Goal: Consume media (video, audio): Consume media (video, audio)

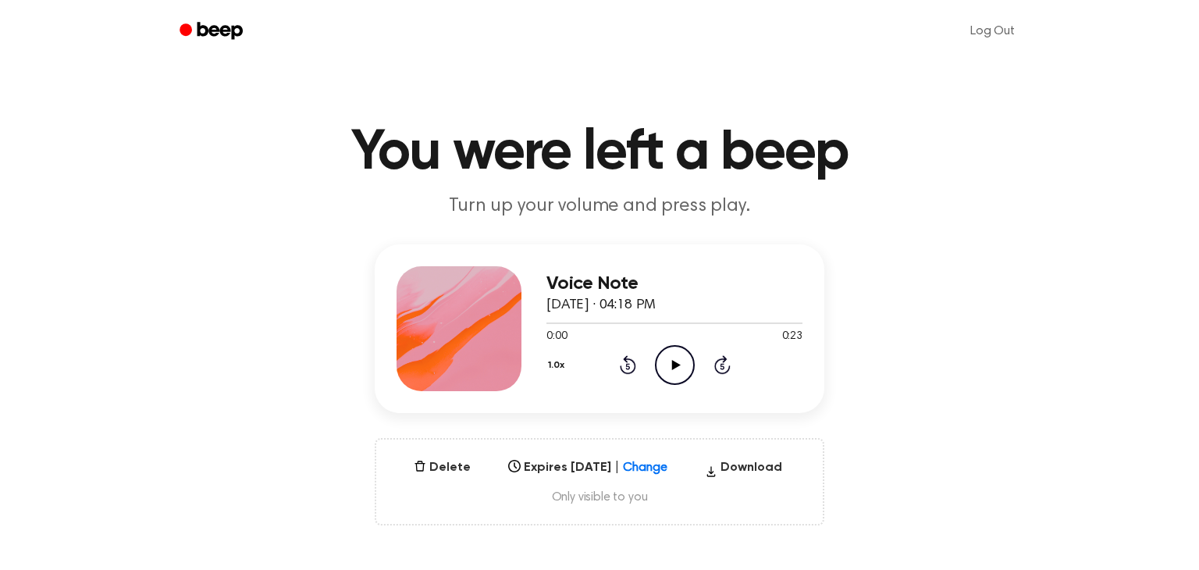
click at [685, 363] on icon "Play Audio" at bounding box center [675, 365] width 40 height 40
click at [631, 371] on icon at bounding box center [628, 364] width 16 height 19
click at [666, 368] on icon "Pause Audio" at bounding box center [675, 365] width 40 height 40
click at [666, 368] on icon "Play Audio" at bounding box center [675, 365] width 40 height 40
drag, startPoint x: 574, startPoint y: 324, endPoint x: 539, endPoint y: 329, distance: 35.5
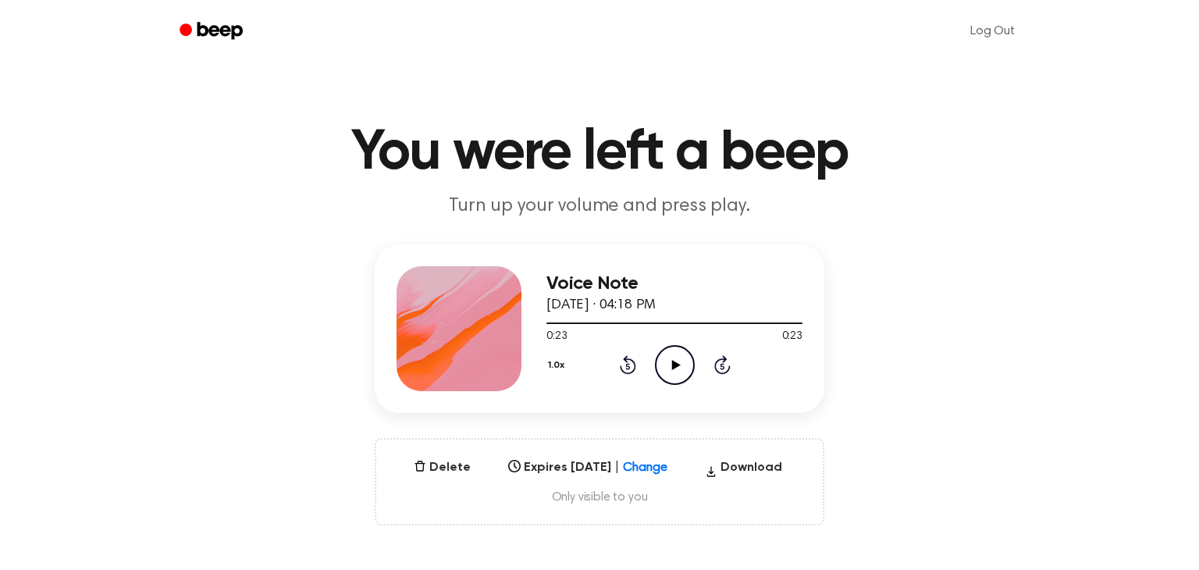
click at [539, 329] on div "Voice Note [DATE] · 04:18 PM 0:23 0:23 Your browser does not support the [objec…" at bounding box center [600, 328] width 450 height 169
click at [626, 362] on icon at bounding box center [628, 364] width 16 height 19
click at [627, 362] on icon at bounding box center [628, 364] width 16 height 19
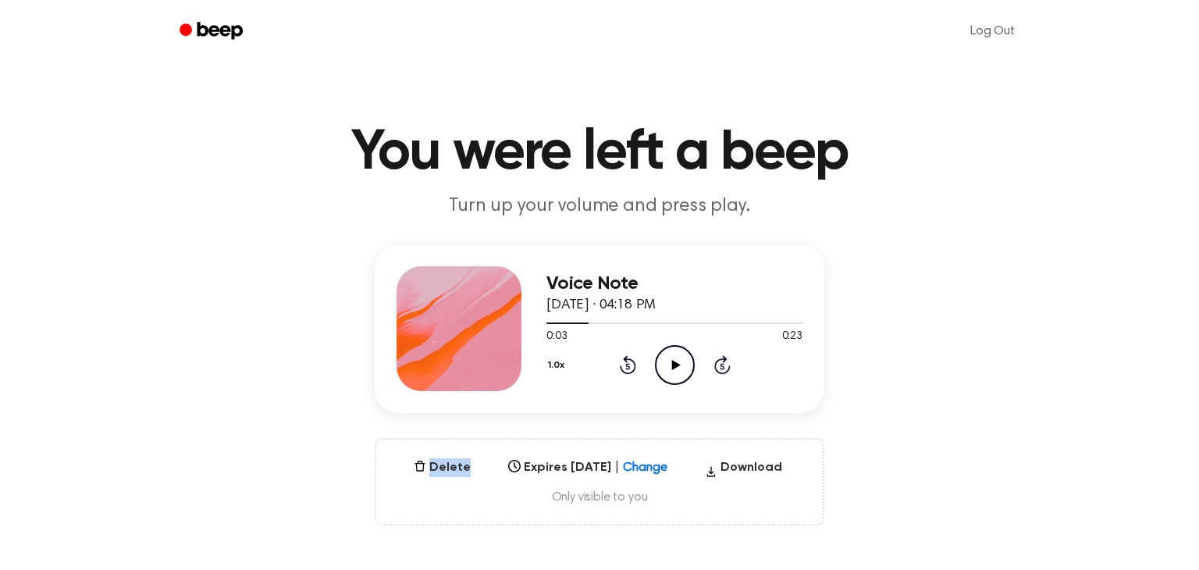
click at [627, 362] on icon at bounding box center [628, 364] width 16 height 19
click at [667, 364] on icon "Play Audio" at bounding box center [675, 365] width 40 height 40
click at [614, 370] on div "1.0x Rewind 5 seconds Pause Audio Skip 5 seconds" at bounding box center [674, 365] width 256 height 40
click at [628, 367] on icon at bounding box center [627, 367] width 4 height 6
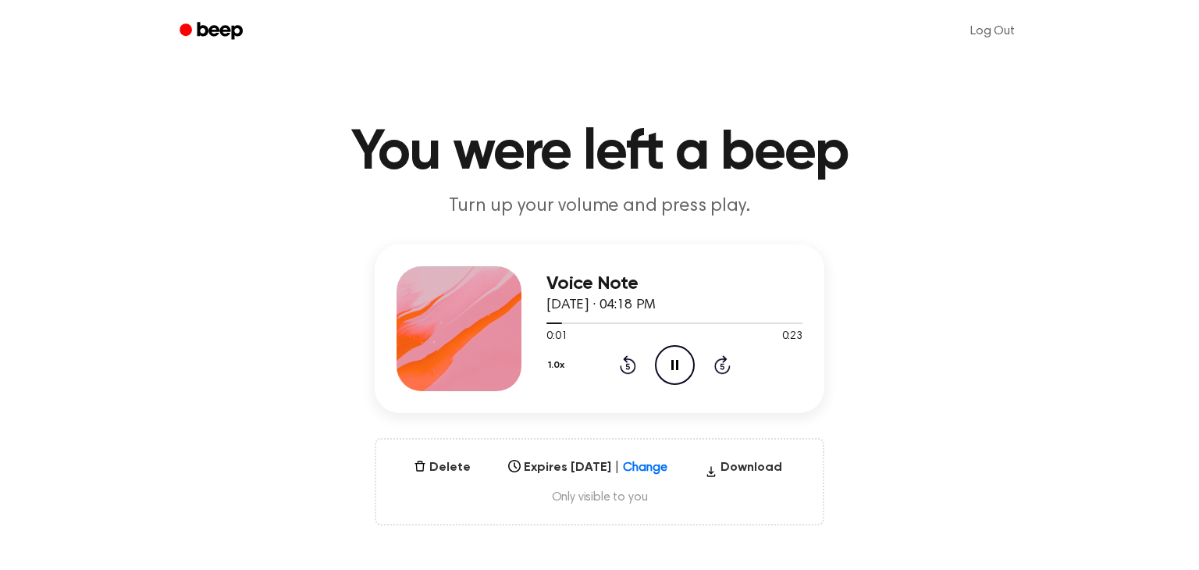
click at [680, 364] on icon "Pause Audio" at bounding box center [675, 365] width 40 height 40
drag, startPoint x: 558, startPoint y: 316, endPoint x: 403, endPoint y: 340, distance: 157.2
click at [403, 340] on div "Voice Note [DATE] · 04:18 PM 0:01 0:23 Your browser does not support the [objec…" at bounding box center [600, 328] width 450 height 169
click at [633, 369] on icon at bounding box center [628, 364] width 16 height 19
click at [691, 371] on circle at bounding box center [675, 365] width 38 height 38
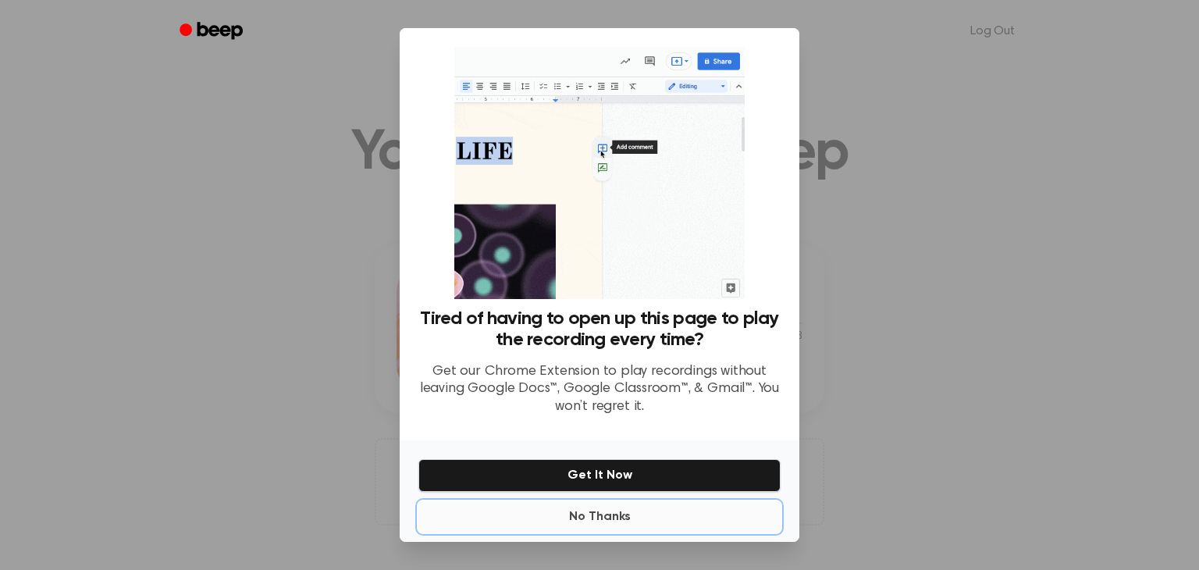
click at [590, 519] on button "No Thanks" at bounding box center [599, 516] width 362 height 31
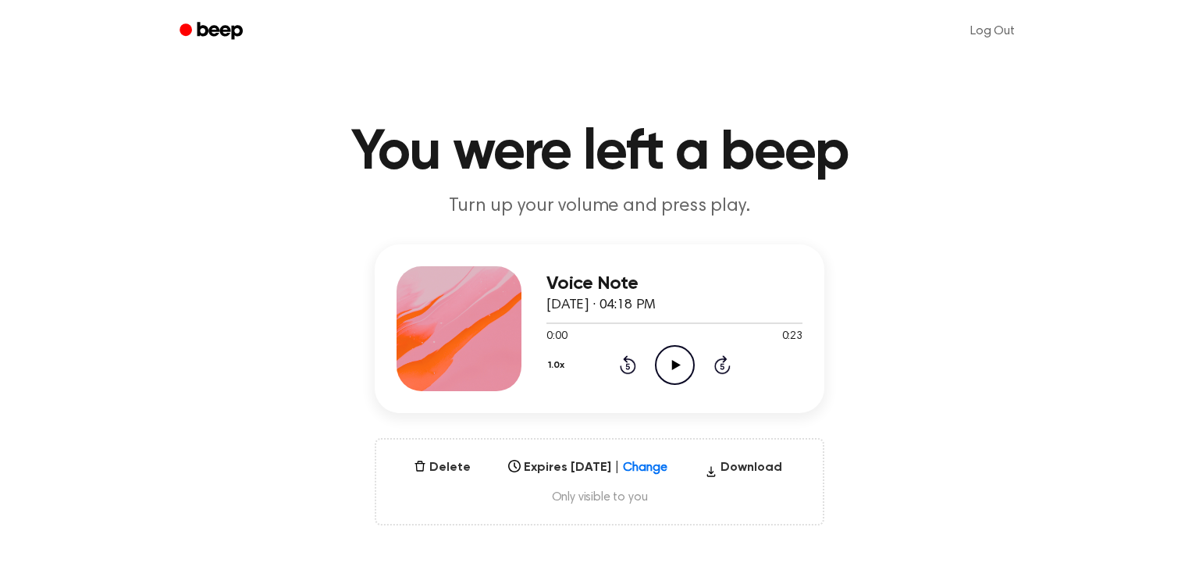
click at [681, 361] on icon "Play Audio" at bounding box center [675, 365] width 40 height 40
click at [681, 361] on icon "Pause Audio" at bounding box center [675, 365] width 40 height 40
click at [623, 369] on icon "Rewind 5 seconds" at bounding box center [627, 364] width 17 height 20
click at [662, 358] on icon "Play Audio" at bounding box center [675, 365] width 40 height 40
click at [675, 368] on icon "Pause Audio" at bounding box center [675, 365] width 40 height 40
